Goal: Task Accomplishment & Management: Complete application form

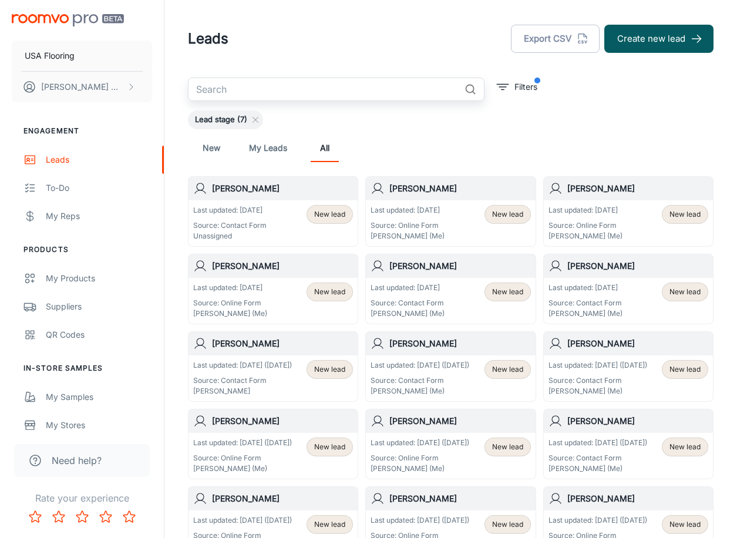
click at [404, 94] on input "text" at bounding box center [324, 88] width 272 height 23
click at [346, 89] on input "text" at bounding box center [324, 88] width 272 height 23
type input "[PERSON_NAME]"
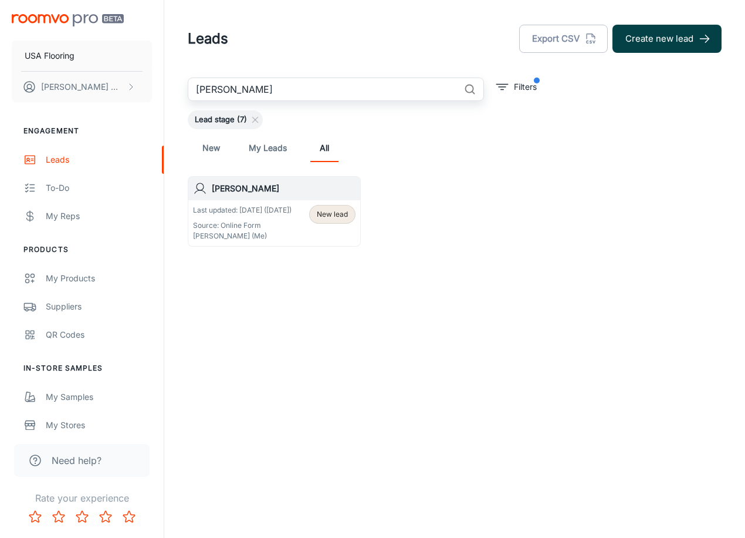
click at [685, 39] on button "Create new lead" at bounding box center [667, 39] width 109 height 28
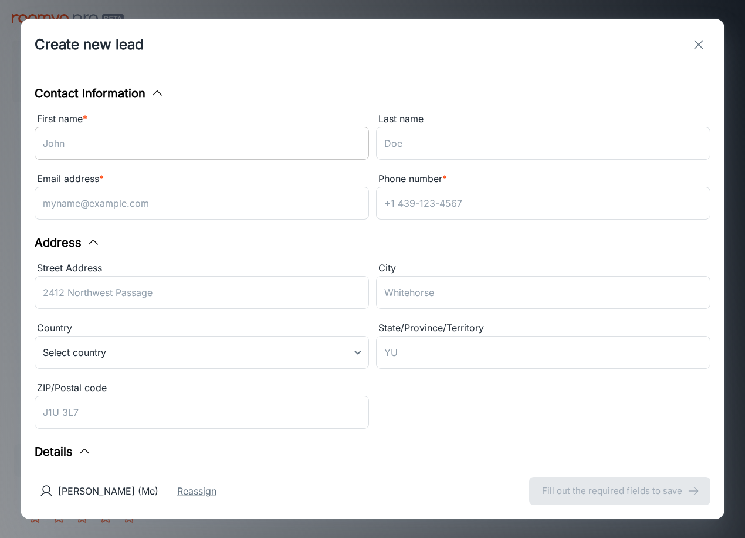
click at [301, 143] on input "First name *" at bounding box center [202, 143] width 335 height 33
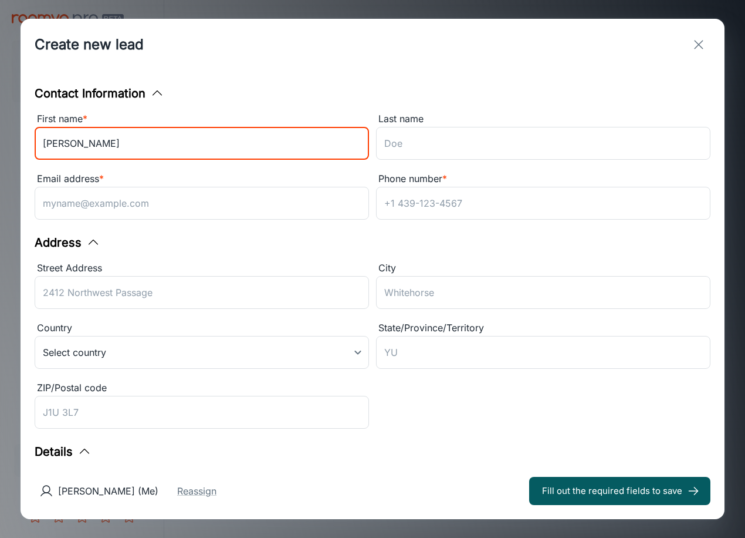
type input "[PERSON_NAME]"
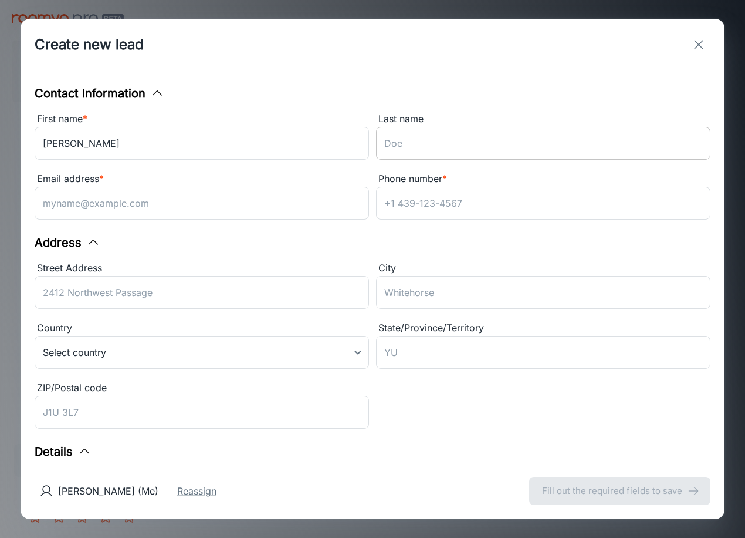
drag, startPoint x: 457, startPoint y: 132, endPoint x: 455, endPoint y: 147, distance: 14.8
click at [457, 132] on input "Last name" at bounding box center [543, 143] width 335 height 33
paste input "[PERSON_NAME]"
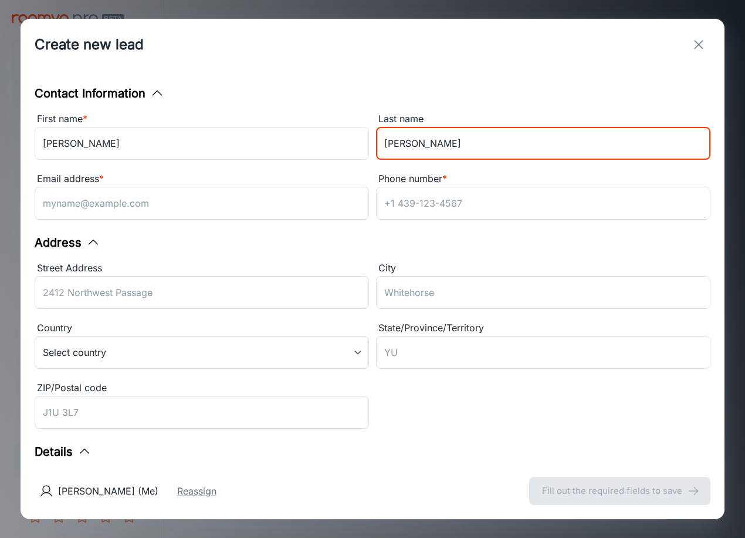
type input "[PERSON_NAME]"
drag, startPoint x: 154, startPoint y: 284, endPoint x: 167, endPoint y: 284, distance: 12.3
click at [154, 284] on input "Street Address" at bounding box center [202, 292] width 335 height 33
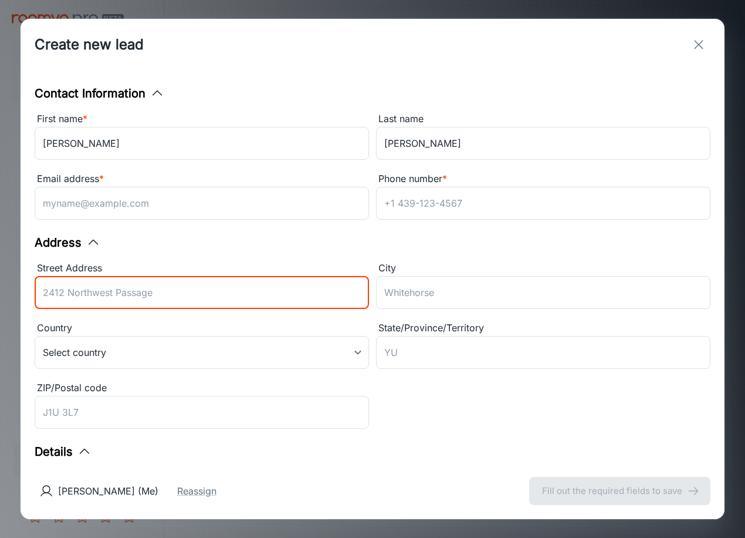
paste input "[STREET_ADDRESS][PERSON_NAME]"
type input "[STREET_ADDRESS][PERSON_NAME]"
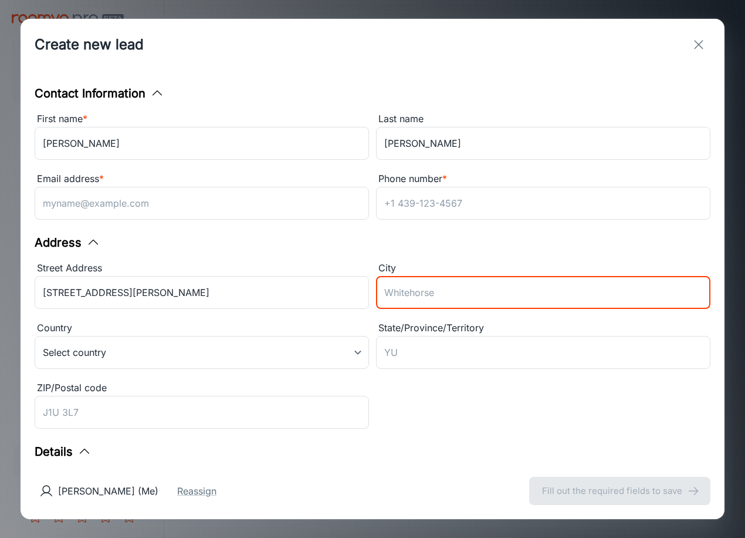
drag, startPoint x: 471, startPoint y: 296, endPoint x: 451, endPoint y: 304, distance: 20.8
click at [471, 296] on input "City" at bounding box center [543, 292] width 335 height 33
paste input "[GEOGRAPHIC_DATA]"
drag, startPoint x: 404, startPoint y: 292, endPoint x: 190, endPoint y: 292, distance: 213.6
click at [190, 292] on div "Street Address [STREET_ADDRESS][GEOGRAPHIC_DATA][PERSON_NAME] ​ Country Select …" at bounding box center [369, 344] width 683 height 180
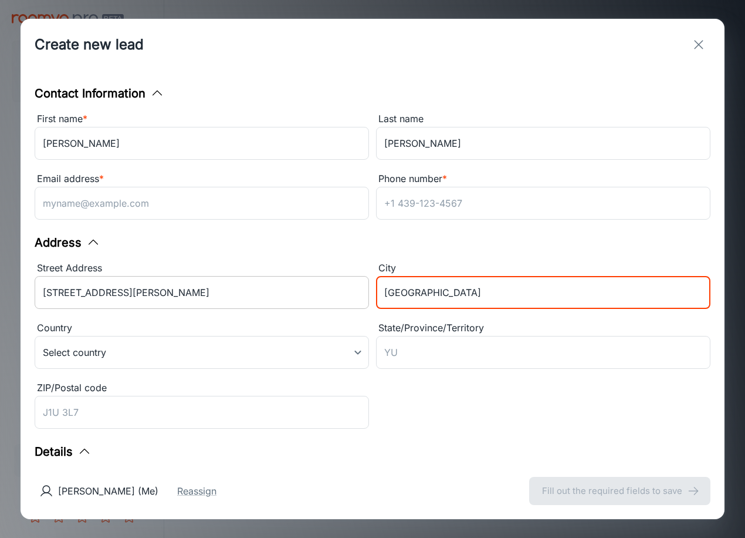
type input "[GEOGRAPHIC_DATA]"
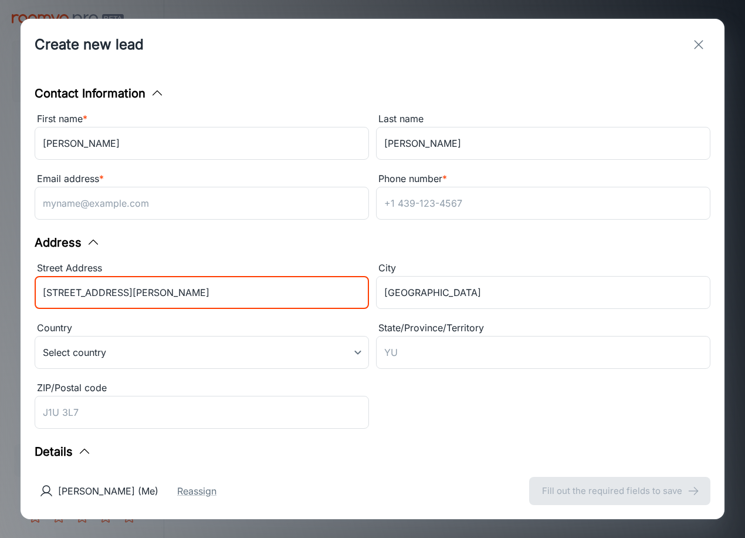
drag, startPoint x: 60, startPoint y: 292, endPoint x: -86, endPoint y: 290, distance: 146.7
click at [0, 290] on html "USA Flooring [PERSON_NAME] Engagement Leads To-do My Reps Products My Products …" at bounding box center [372, 269] width 745 height 538
type input "[STREET_ADDRESS][PERSON_NAME]"
click at [116, 404] on input "ZIP/Postal code" at bounding box center [202, 412] width 335 height 33
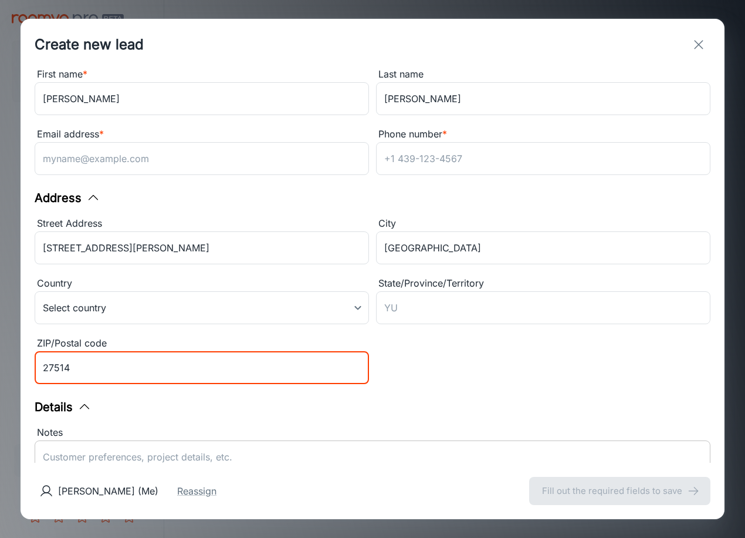
scroll to position [184, 0]
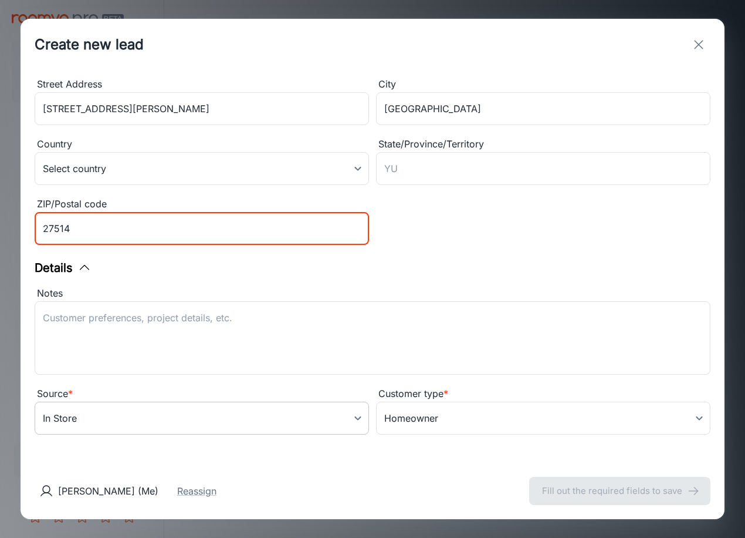
type input "27514"
click at [201, 412] on body "USA Flooring [PERSON_NAME] Engagement Leads To-do My Reps Products My Products …" at bounding box center [372, 269] width 745 height 538
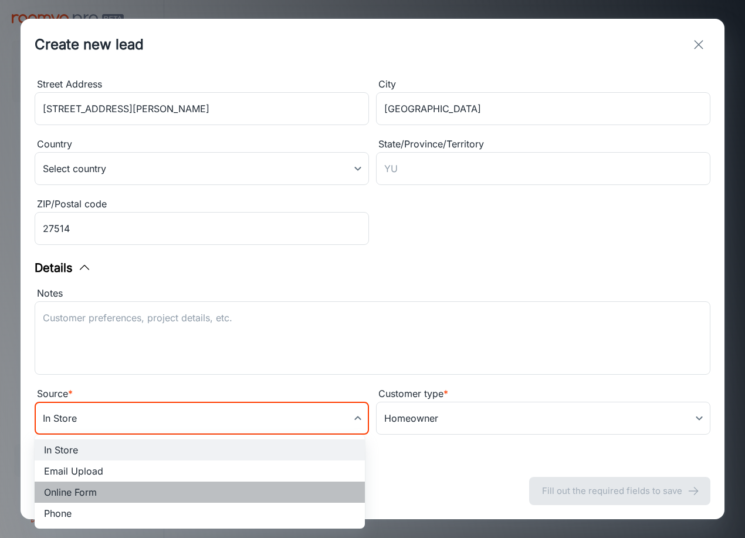
click at [134, 483] on li "Online Form" at bounding box center [200, 491] width 330 height 21
type input "online_form"
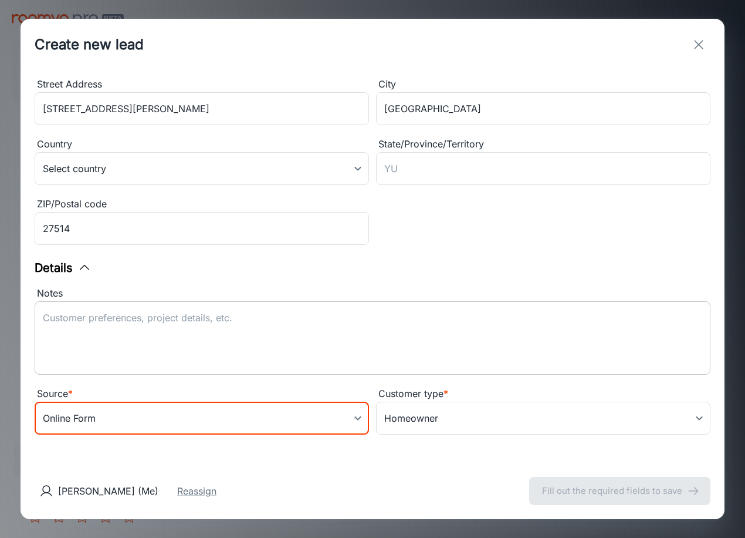
click at [252, 321] on textarea "Notes" at bounding box center [373, 338] width 660 height 54
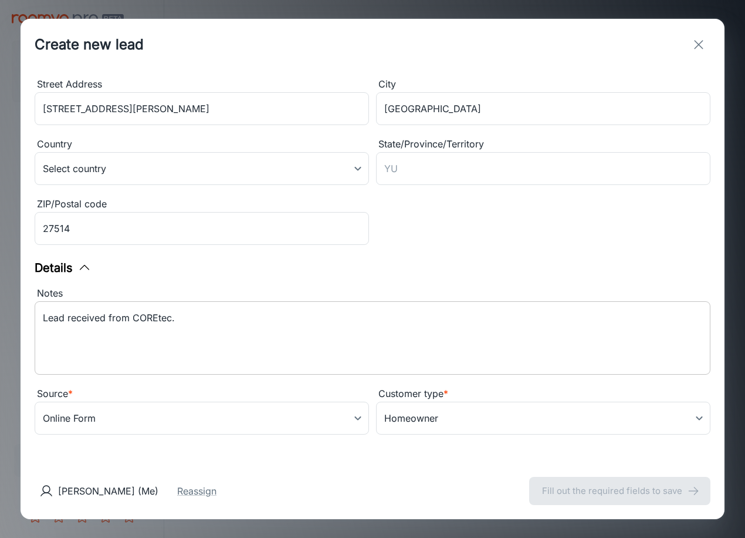
click at [251, 347] on textarea "Lead received from COREtec." at bounding box center [373, 338] width 660 height 54
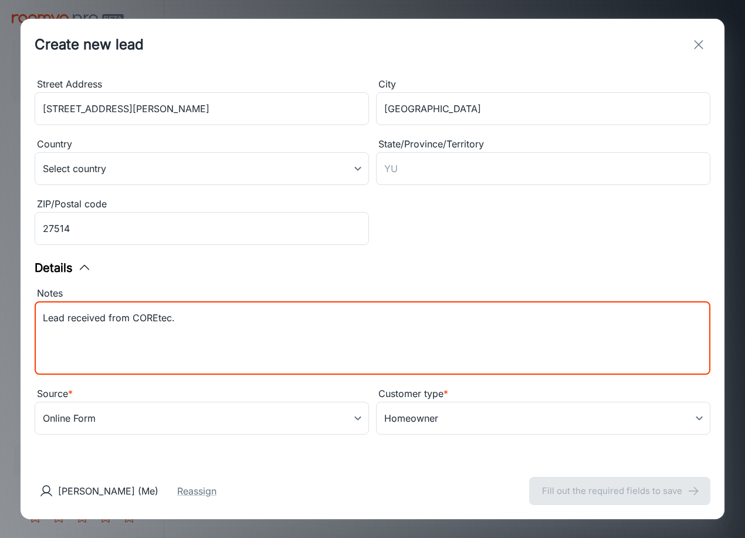
paste textarea "Samples purchased: CONCH ASH VV810_01024, FLAXEN ASH VV810_05025, VINTAGE TAUPE…"
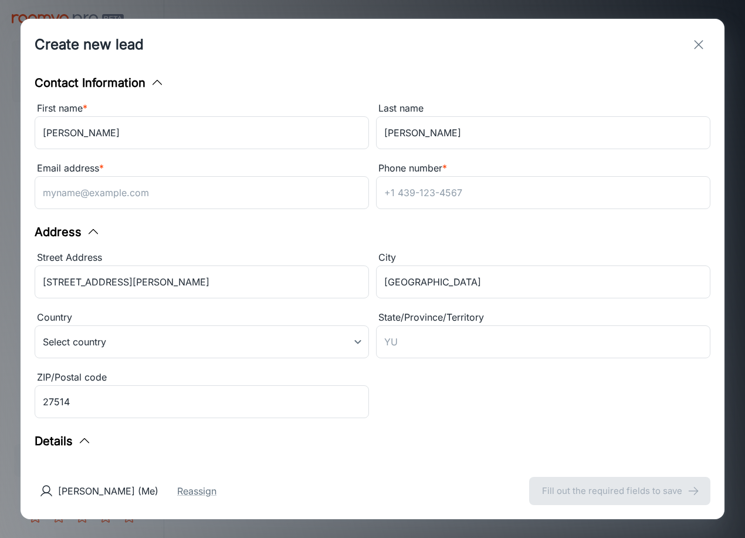
scroll to position [0, 0]
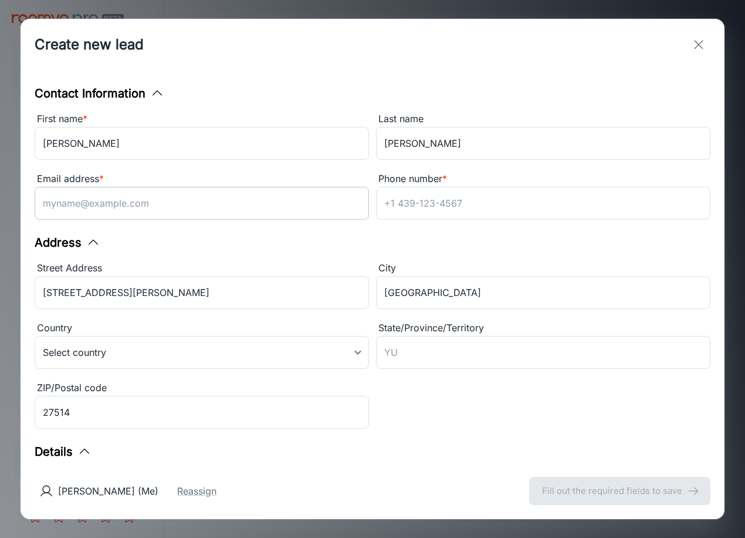
type textarea "Lead received from COREtec. Samples purchased: CONCH ASH VV810_01024, FLAXEN AS…"
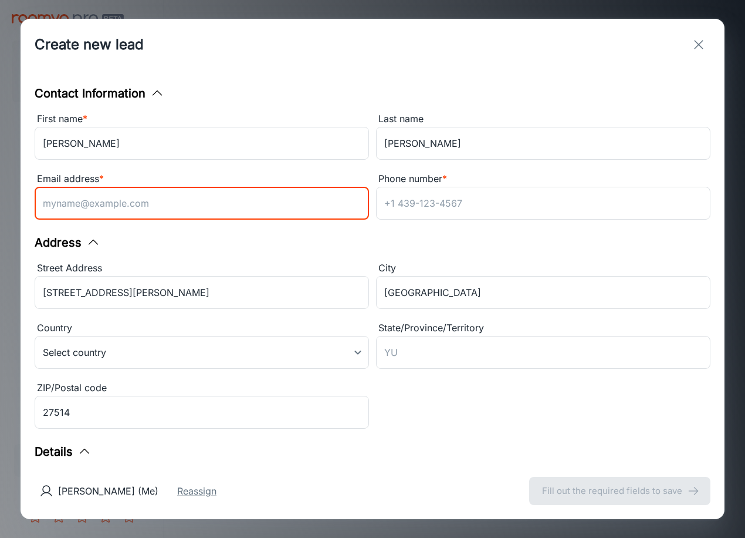
drag, startPoint x: 183, startPoint y: 205, endPoint x: 684, endPoint y: 329, distance: 516.1
click at [183, 205] on input "Email address *" at bounding box center [202, 203] width 335 height 33
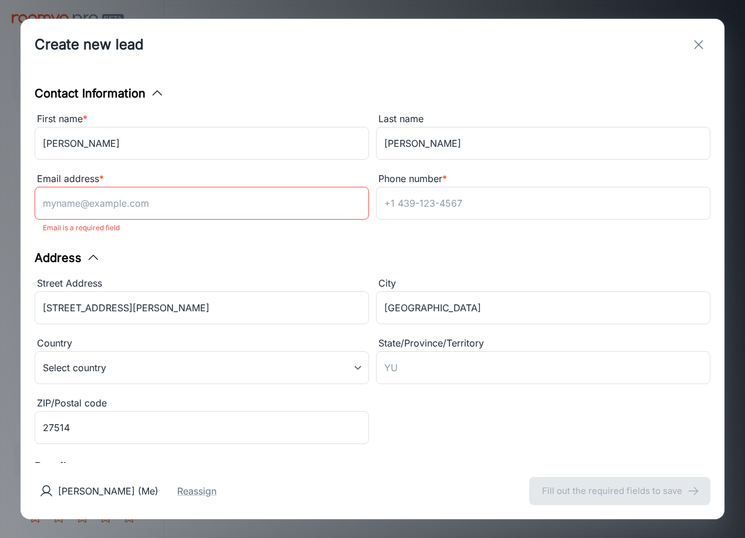
click at [182, 209] on input "Email address *" at bounding box center [202, 203] width 335 height 33
paste input "[EMAIL_ADDRESS][DOMAIN_NAME]"
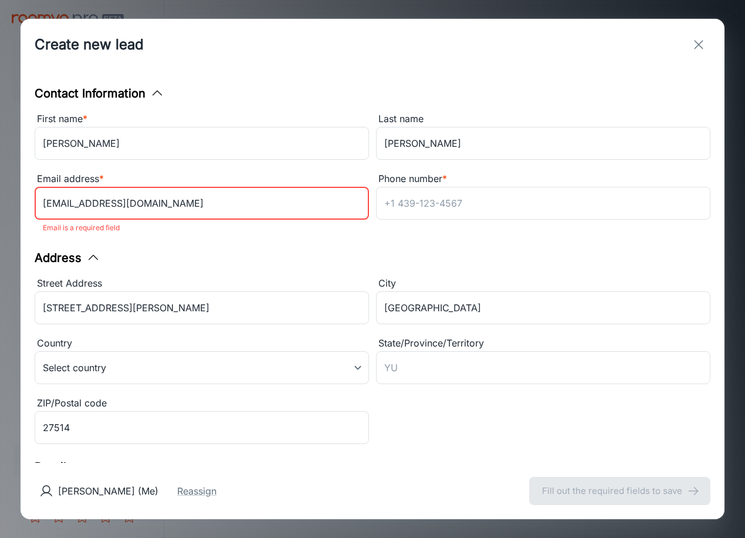
drag, startPoint x: 63, startPoint y: 205, endPoint x: -19, endPoint y: 218, distance: 82.6
click at [0, 218] on html "USA Flooring [PERSON_NAME] Engagement Leads To-do My Reps Products My Products …" at bounding box center [372, 269] width 745 height 538
type input "[EMAIL_ADDRESS][DOMAIN_NAME]"
click at [473, 218] on input "Phone number *" at bounding box center [543, 203] width 335 height 33
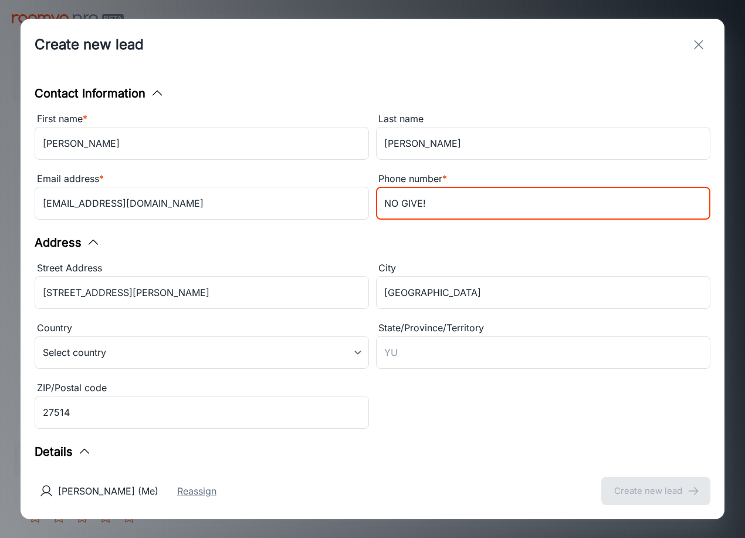
type input "NO GIVE!"
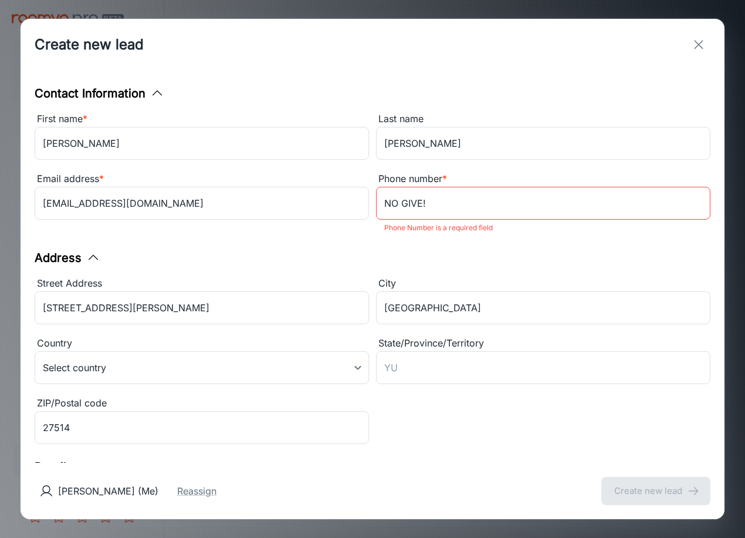
click at [475, 242] on div "Contact Information First name * [PERSON_NAME] ​ Last name [PERSON_NAME] ​ Emai…" at bounding box center [373, 266] width 704 height 392
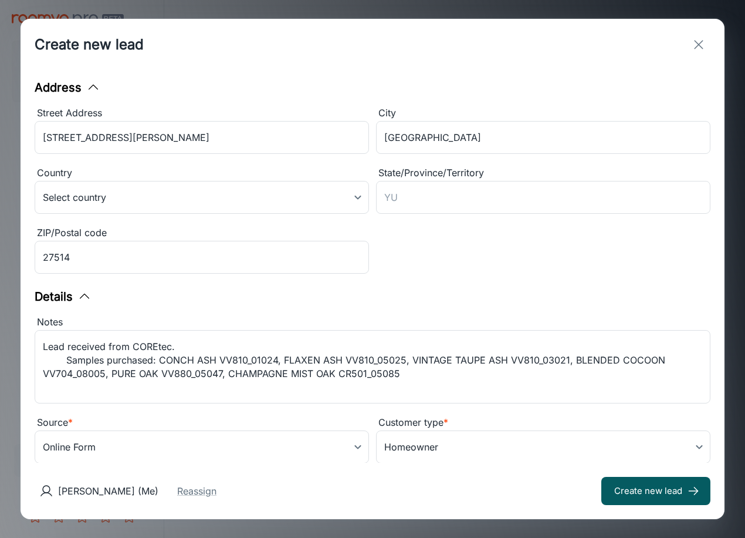
scroll to position [184, 0]
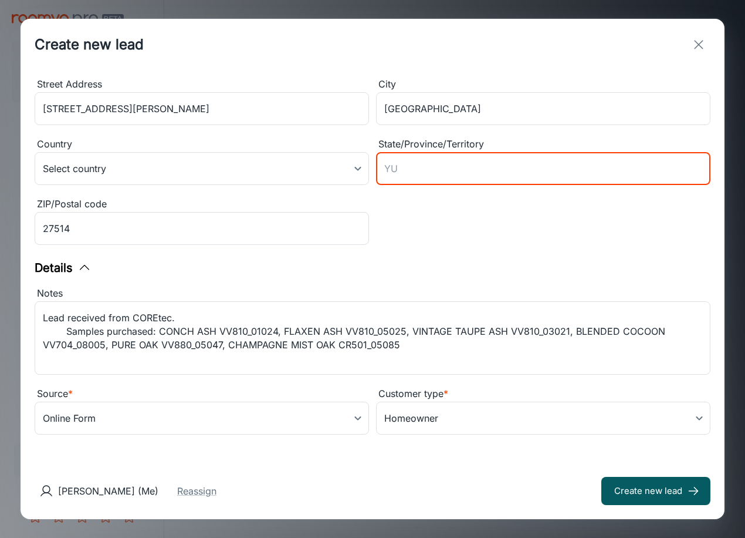
click at [438, 163] on input "State/Province/Territory" at bounding box center [543, 168] width 335 height 33
type input "NC"
drag, startPoint x: 304, startPoint y: 248, endPoint x: 117, endPoint y: 278, distance: 188.9
click at [303, 248] on div "ZIP/Postal code 27514 ​" at bounding box center [202, 223] width 335 height 53
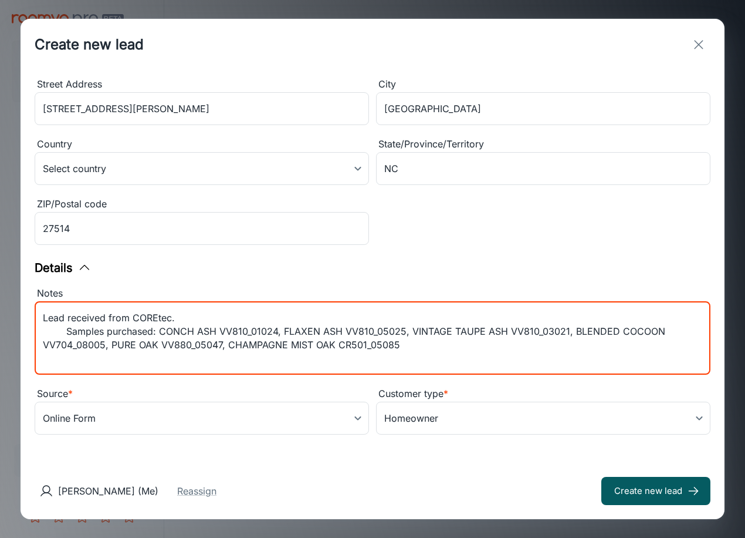
click at [65, 330] on textarea "Lead received from COREtec. Samples purchased: CONCH ASH VV810_01024, FLAXEN AS…" at bounding box center [373, 338] width 660 height 54
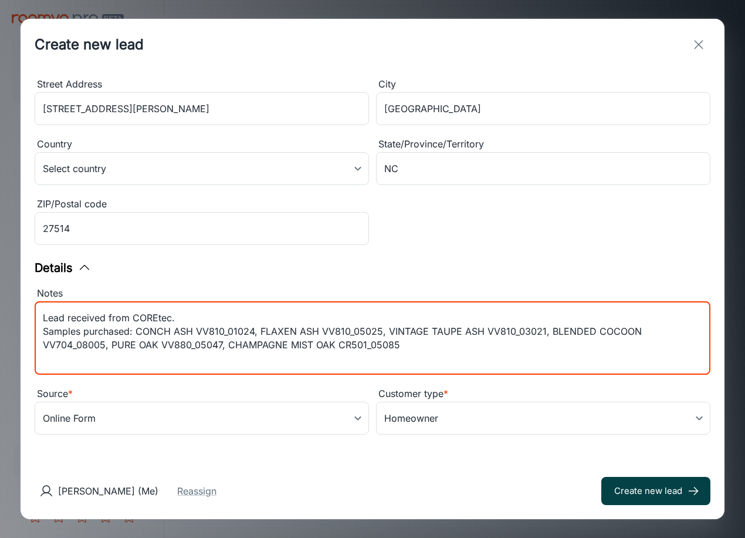
type textarea "Lead received from COREtec. Samples purchased: CONCH ASH VV810_01024, FLAXEN AS…"
click at [632, 487] on button "Create new lead" at bounding box center [656, 491] width 109 height 28
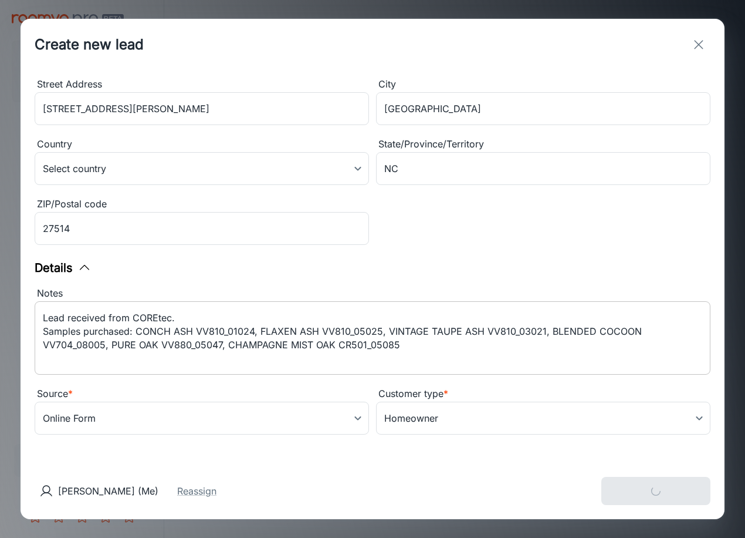
type input "in_store"
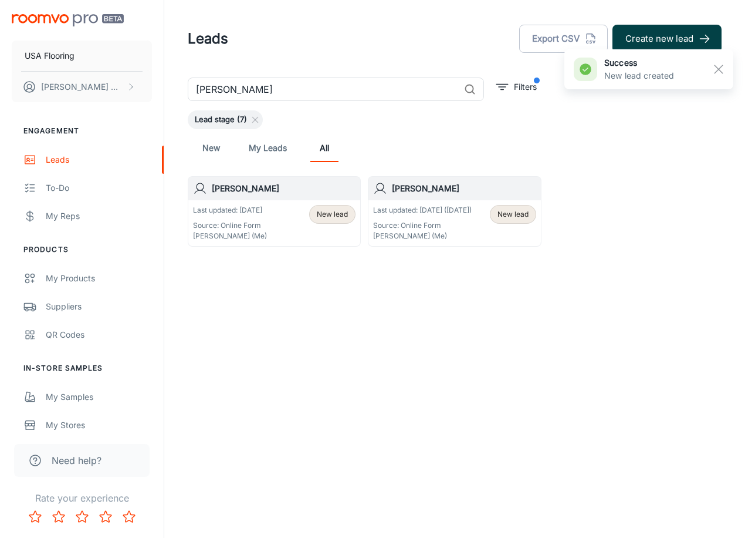
click at [650, 33] on button "Create new lead" at bounding box center [667, 39] width 109 height 28
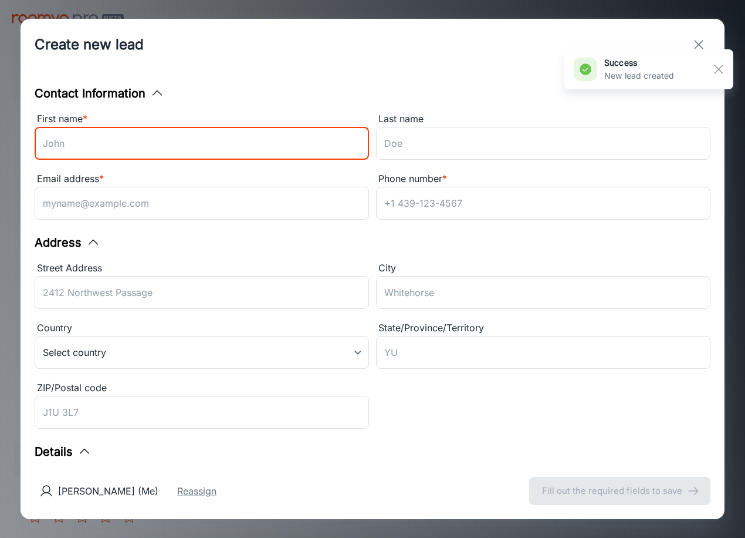
click at [203, 144] on input "First name *" at bounding box center [202, 143] width 335 height 33
click at [259, 144] on input "First name *" at bounding box center [202, 143] width 335 height 33
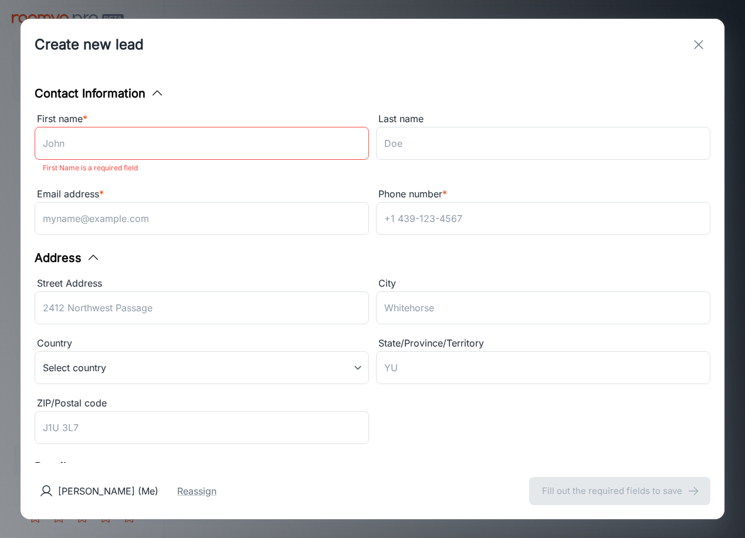
click at [152, 132] on input "First name *" at bounding box center [202, 143] width 335 height 33
paste input "[PERSON_NAME]"
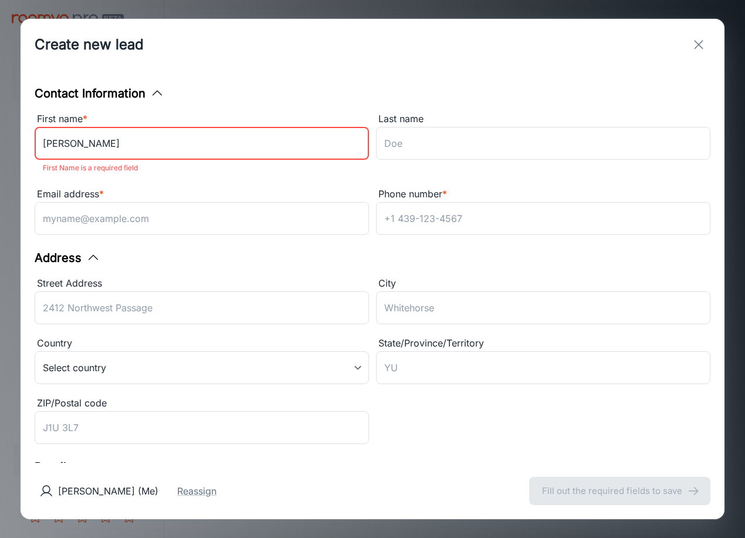
type input "[PERSON_NAME]"
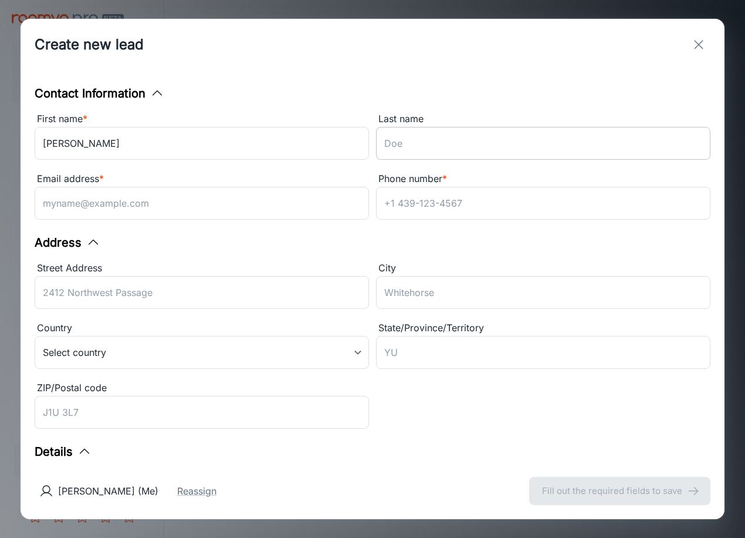
click at [472, 143] on input "Last name" at bounding box center [543, 143] width 335 height 33
paste input "[PERSON_NAME]"
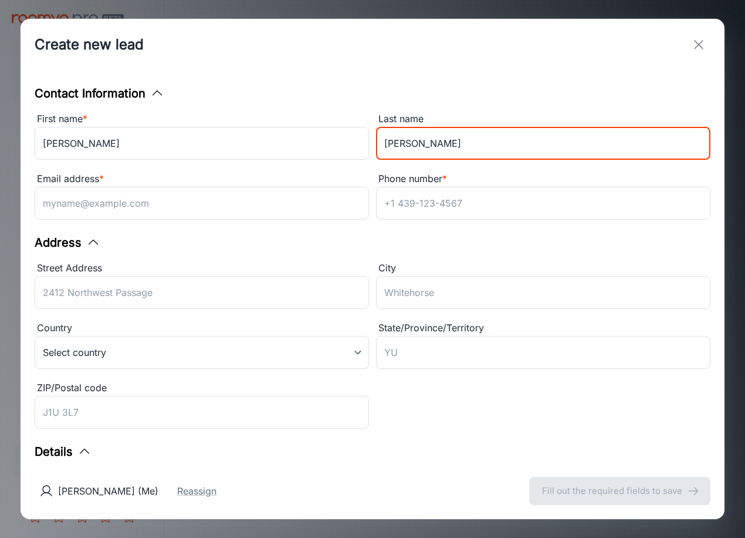
type input "[PERSON_NAME]"
drag, startPoint x: 217, startPoint y: 200, endPoint x: 360, endPoint y: 201, distance: 143.8
click at [217, 200] on input "Email address *" at bounding box center [202, 203] width 335 height 33
paste input "[EMAIL_ADDRESS][DOMAIN_NAME]"
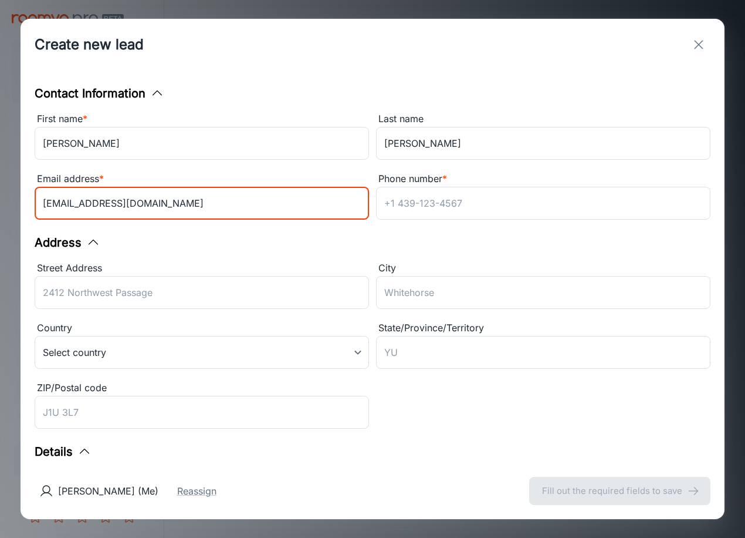
type input "[EMAIL_ADDRESS][DOMAIN_NAME]"
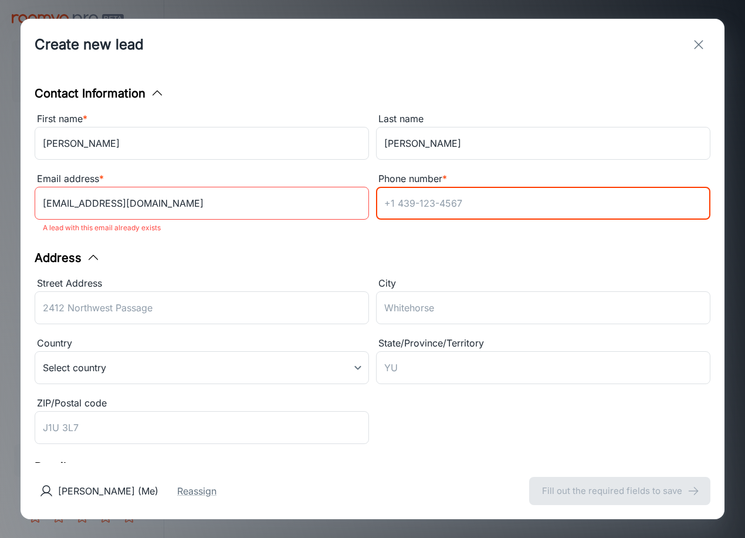
click at [462, 210] on input "Phone number *" at bounding box center [543, 203] width 335 height 33
paste input "7818207900"
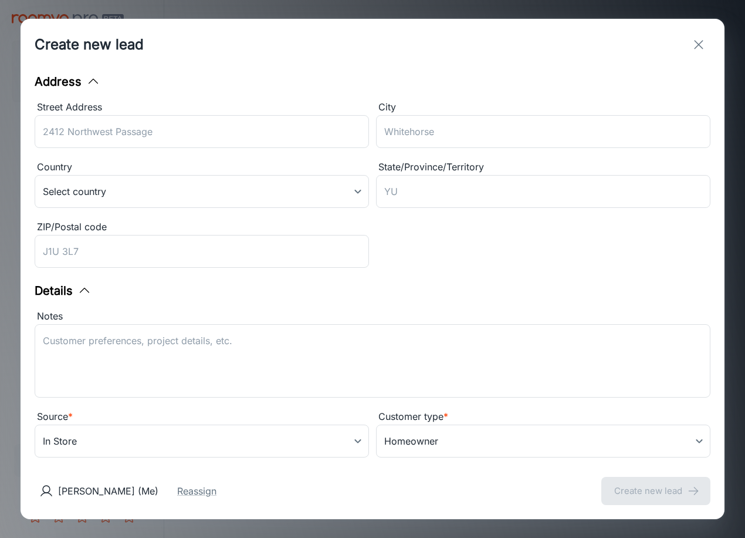
type input "7818207900"
click at [413, 261] on div "Street Address ​ City ​ Country Select country ​ State/Province/Territory ​ ZIP…" at bounding box center [369, 183] width 683 height 180
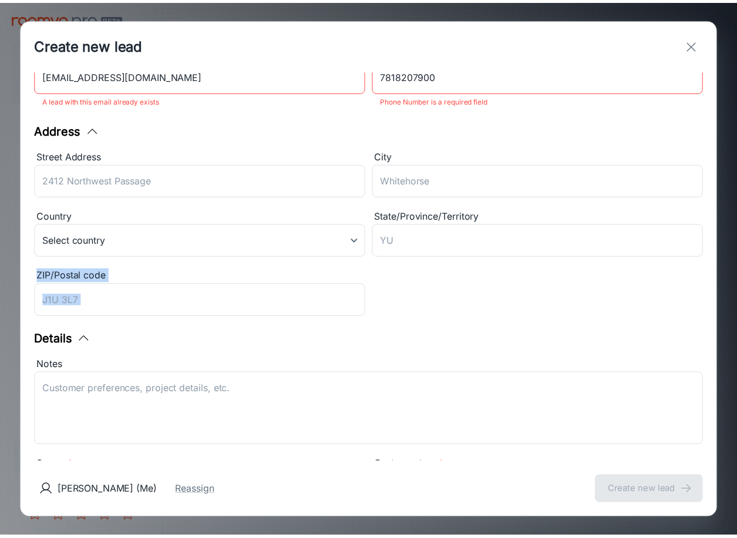
scroll to position [0, 0]
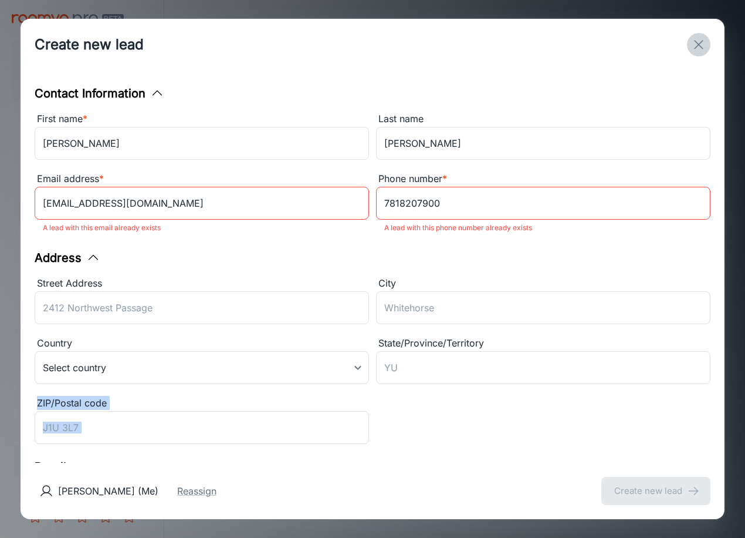
click at [694, 45] on icon "exit" at bounding box center [699, 45] width 14 height 14
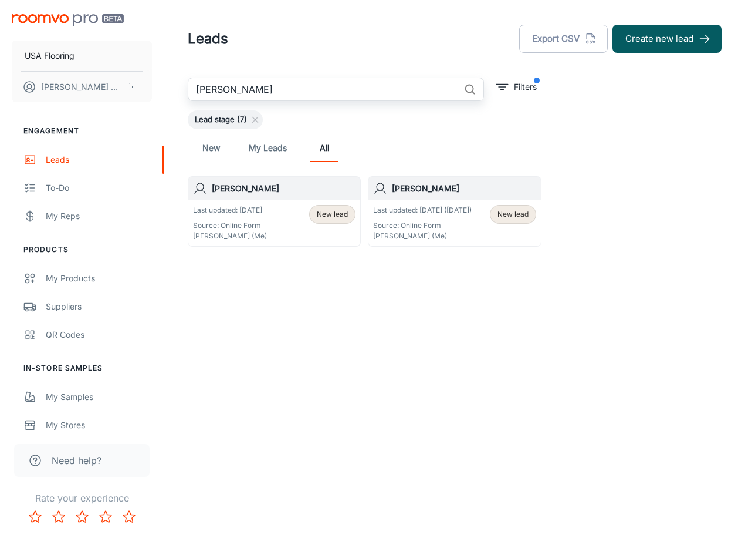
click at [345, 84] on input "[PERSON_NAME]" at bounding box center [324, 88] width 272 height 23
click at [336, 85] on input "[PERSON_NAME]" at bounding box center [324, 88] width 272 height 23
type input "[PERSON_NAME]"
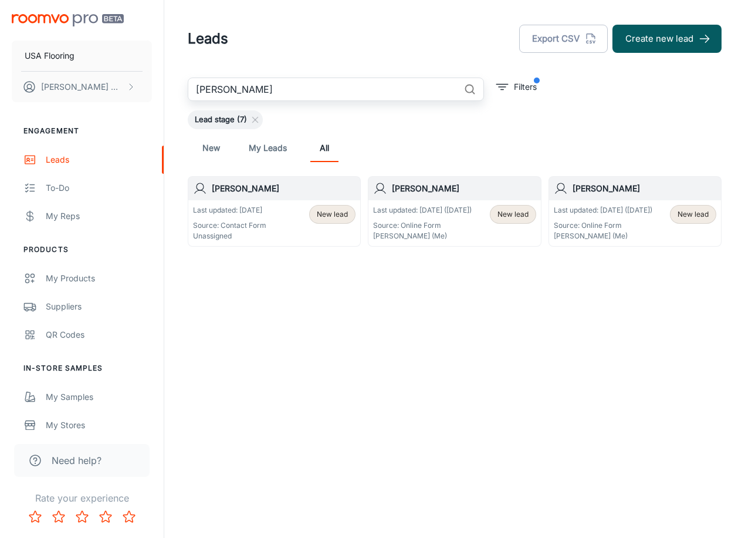
click at [282, 208] on div "Last updated: [DATE] Source: Contact Form Unassigned New lead" at bounding box center [274, 223] width 163 height 36
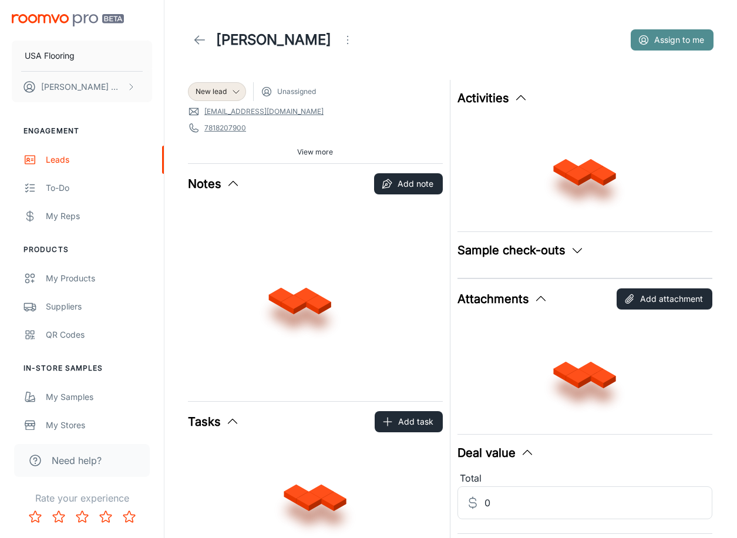
click at [692, 44] on button "Assign to me" at bounding box center [671, 39] width 83 height 21
